Goal: Transaction & Acquisition: Subscribe to service/newsletter

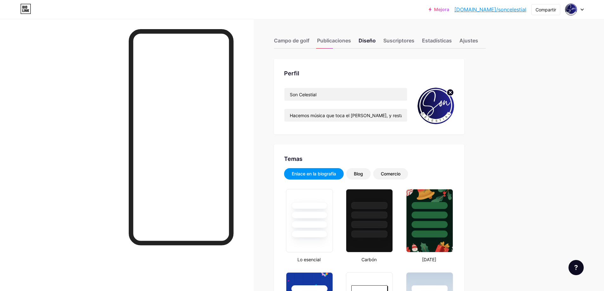
click at [581, 9] on icon at bounding box center [582, 10] width 3 height 2
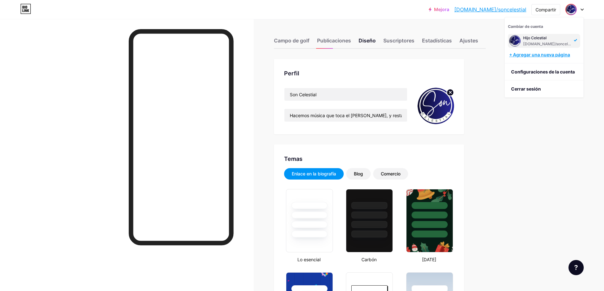
click at [556, 55] on font "+ Agregar una nueva página" at bounding box center [539, 54] width 61 height 5
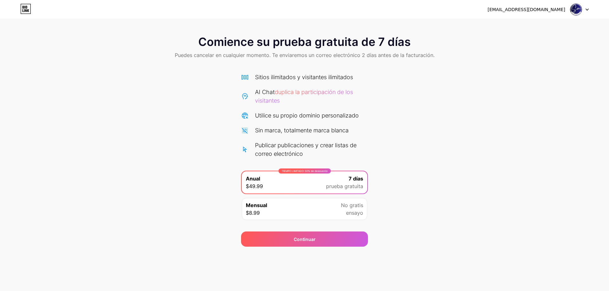
click at [584, 8] on div at bounding box center [579, 9] width 18 height 11
